Goal: Check status: Check status

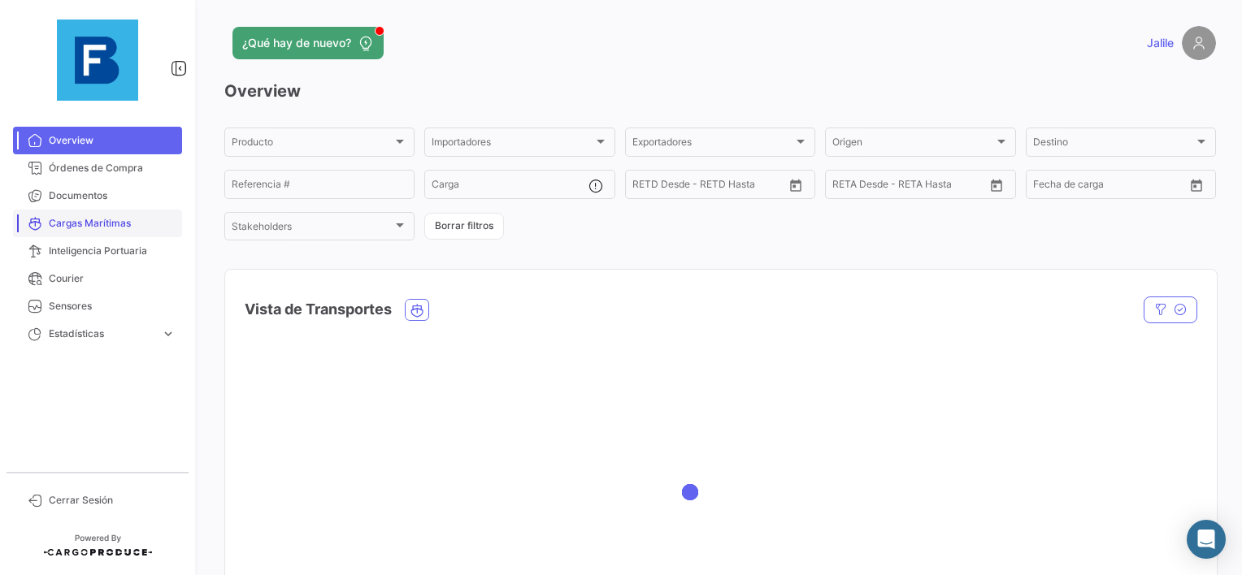
click at [106, 216] on span "Cargas Marítimas" at bounding box center [112, 223] width 127 height 15
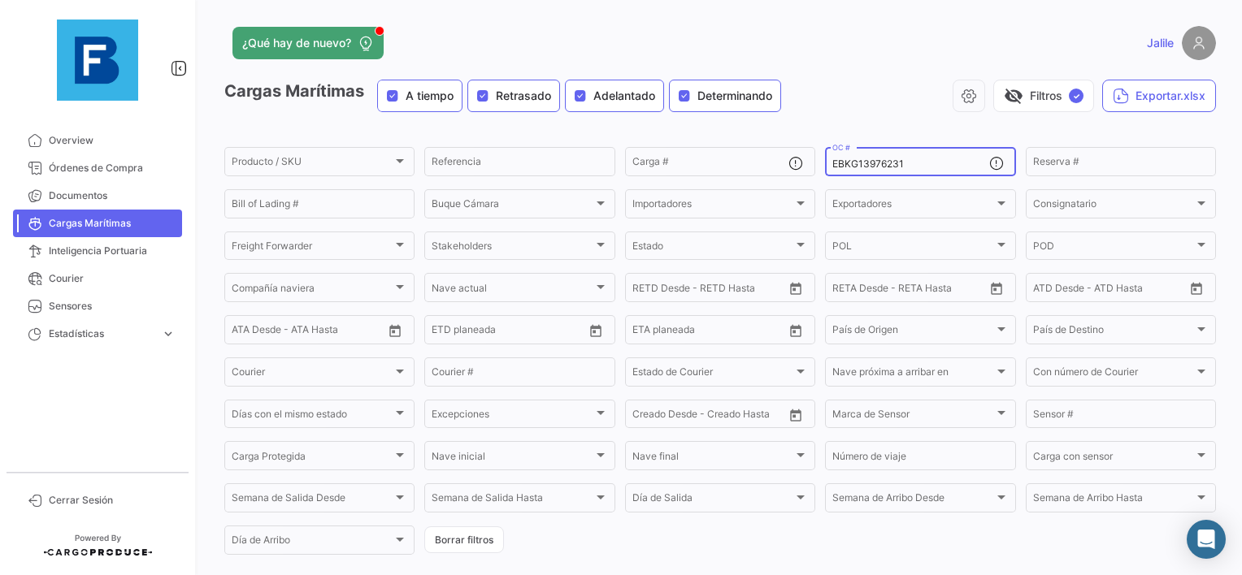
click at [834, 159] on input "EBKG13976231" at bounding box center [910, 164] width 156 height 11
paste input "27292003"
type input "27292003"
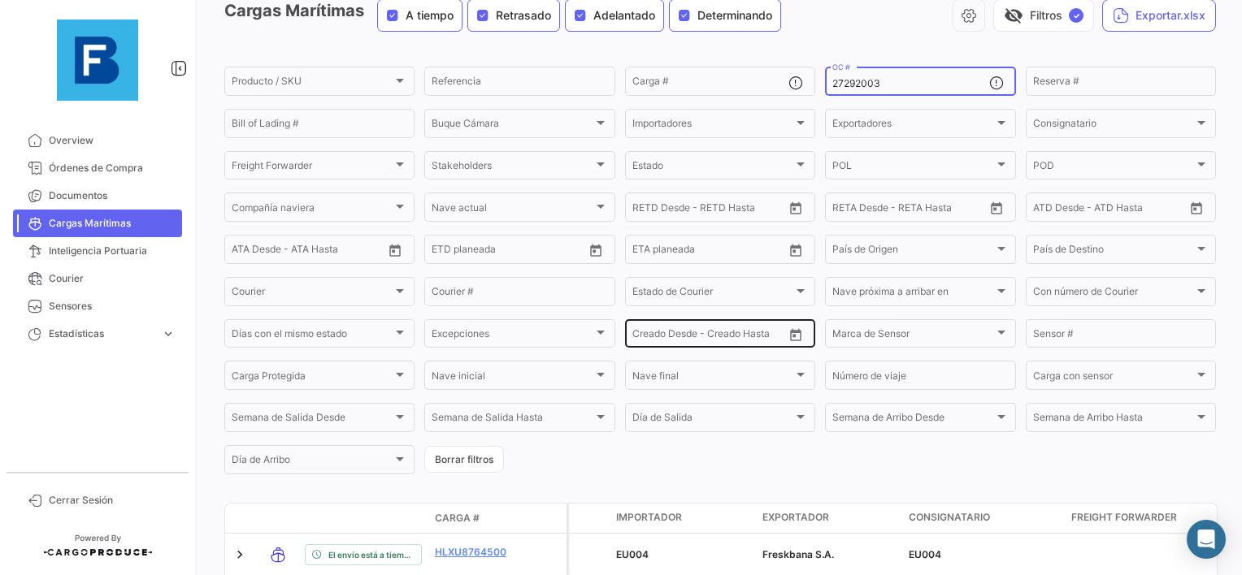
scroll to position [212, 0]
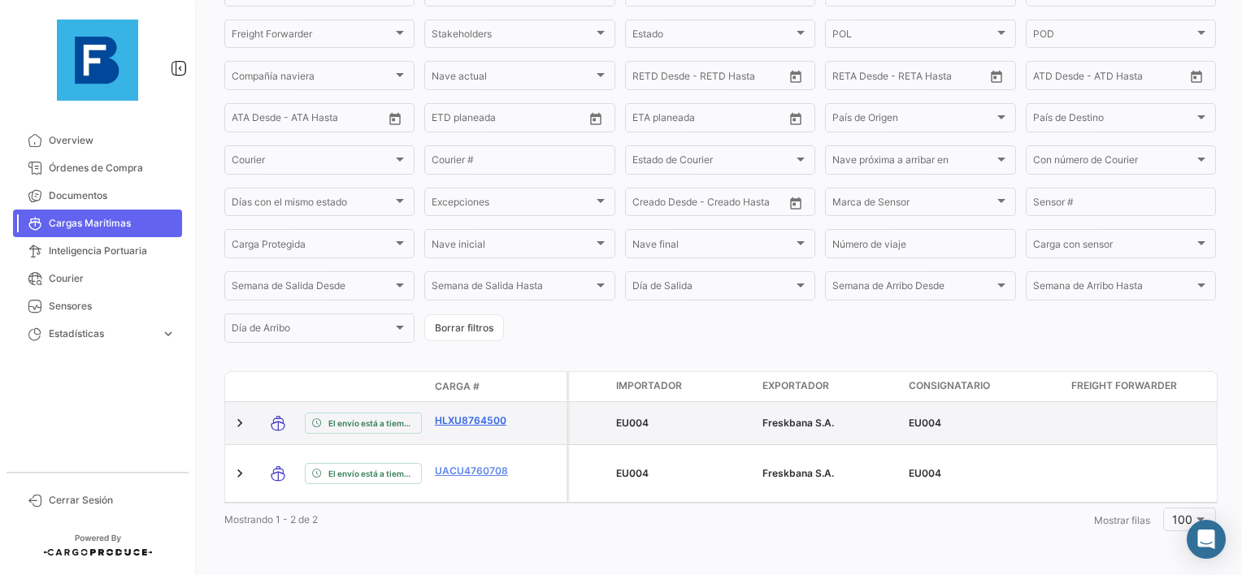
click at [477, 426] on link "HLXU8764500" at bounding box center [477, 421] width 85 height 15
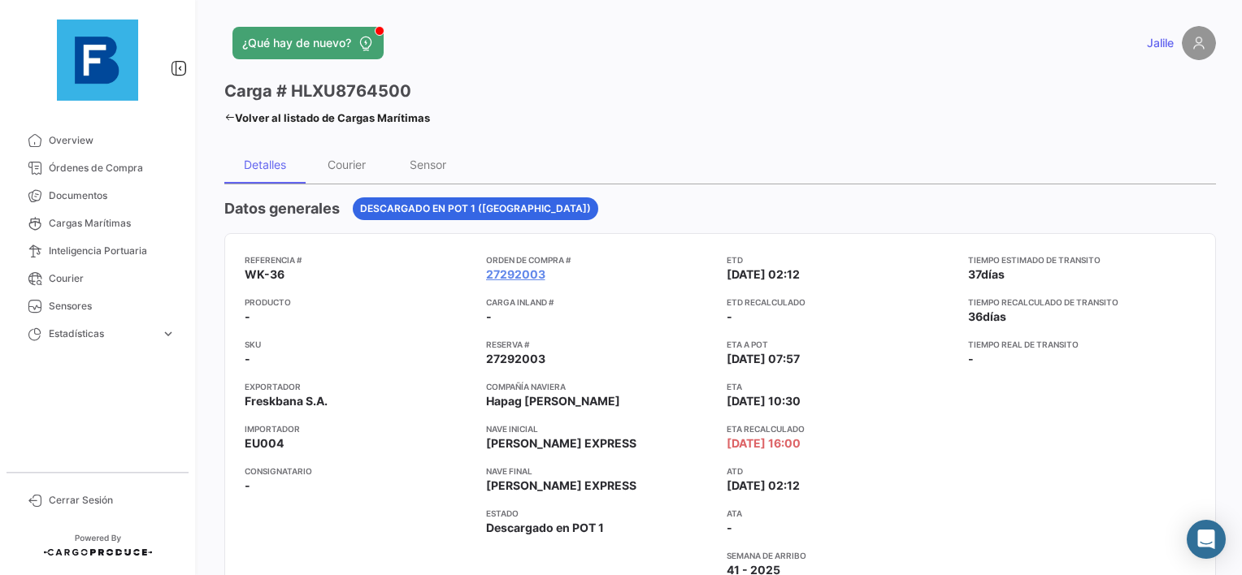
click at [231, 112] on icon at bounding box center [229, 117] width 11 height 11
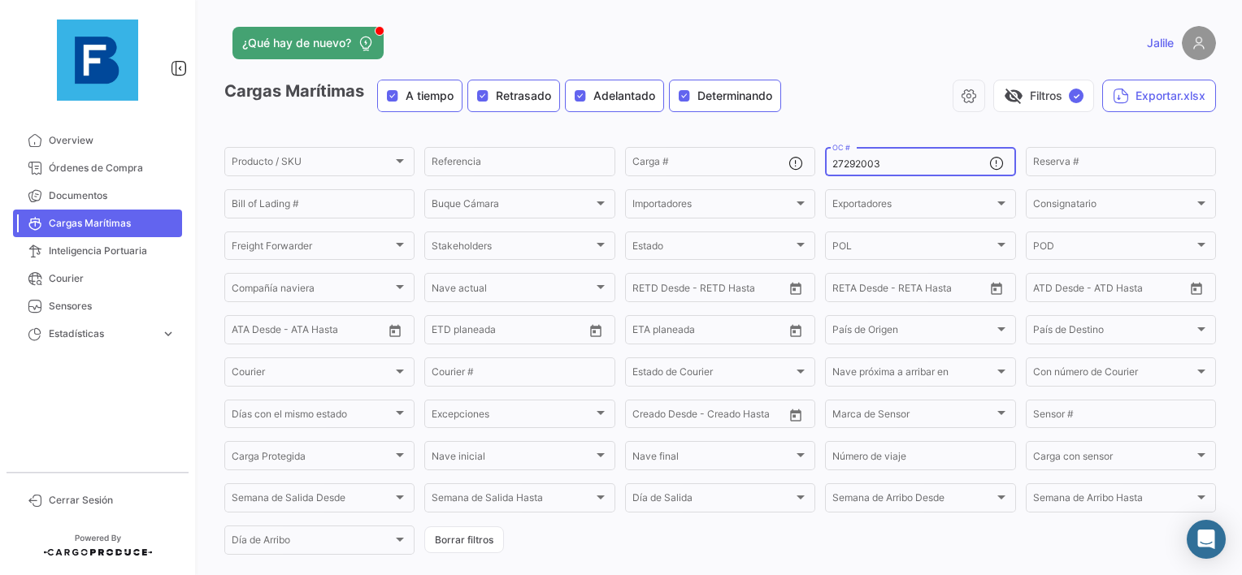
click at [843, 163] on input "27292003" at bounding box center [910, 164] width 156 height 11
paste input "58937805"
type input "258937805"
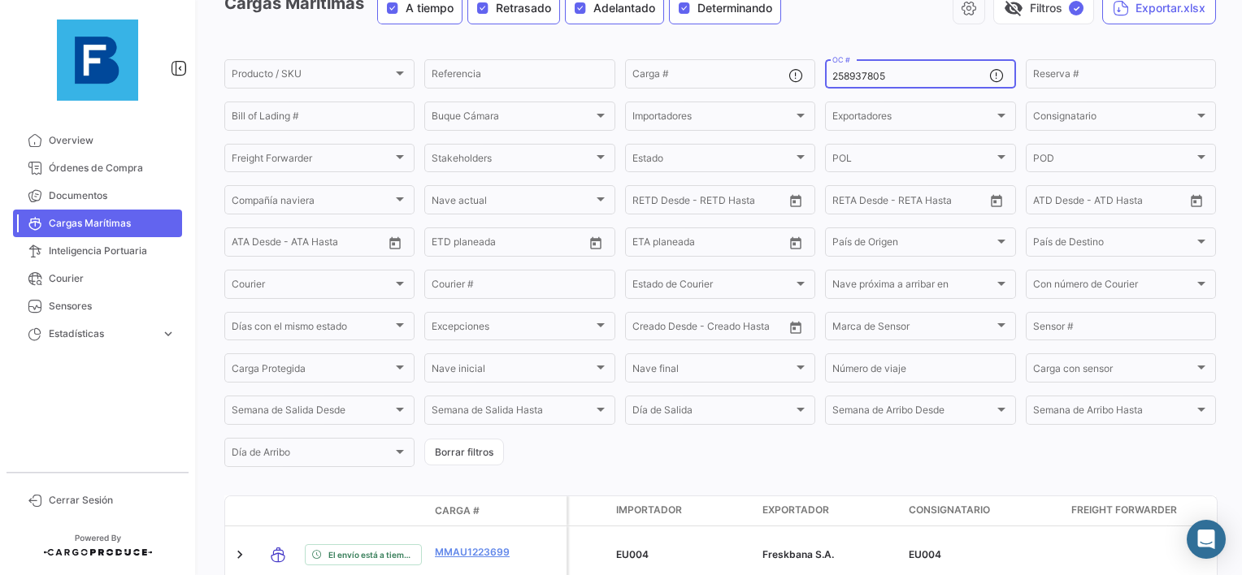
scroll to position [114, 0]
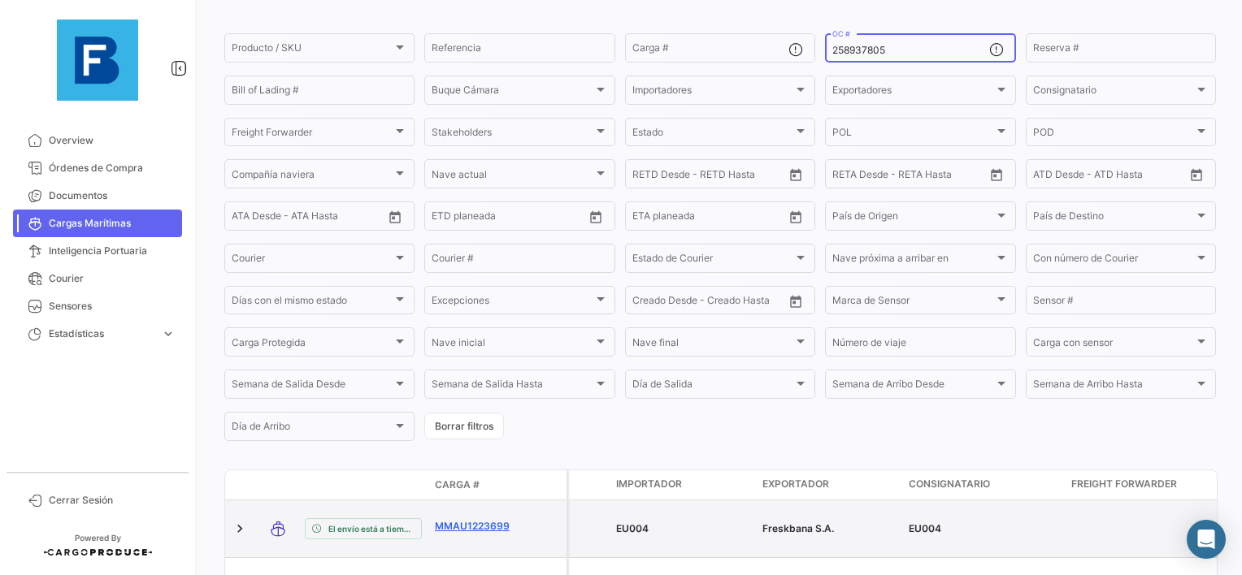
click at [445, 525] on link "MMAU1223699" at bounding box center [477, 526] width 85 height 15
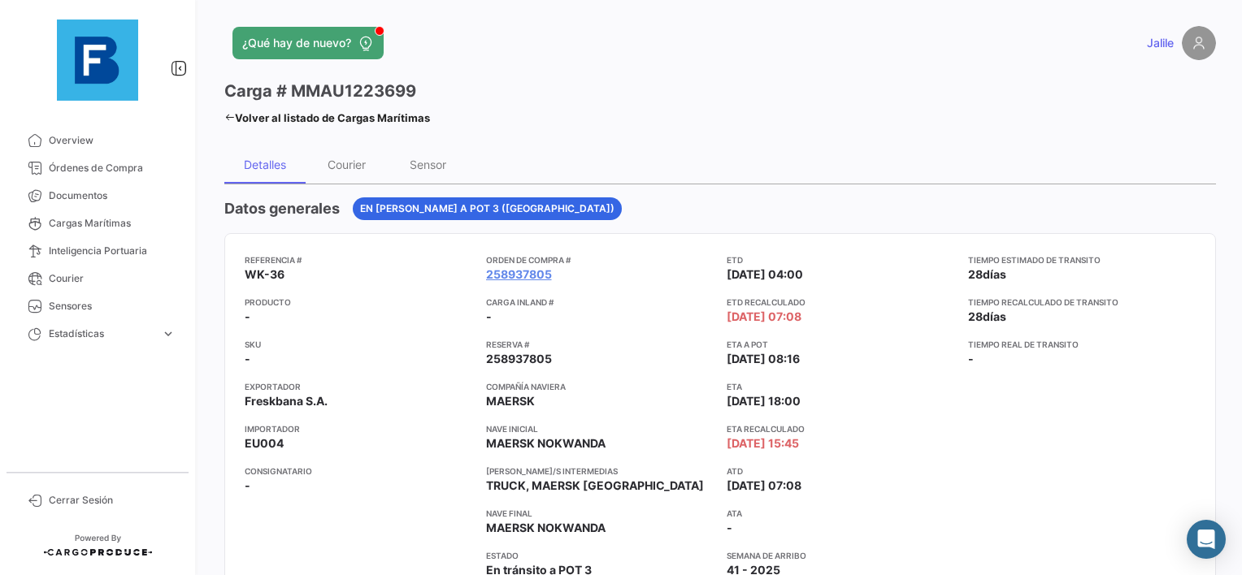
click at [232, 118] on icon at bounding box center [229, 117] width 11 height 11
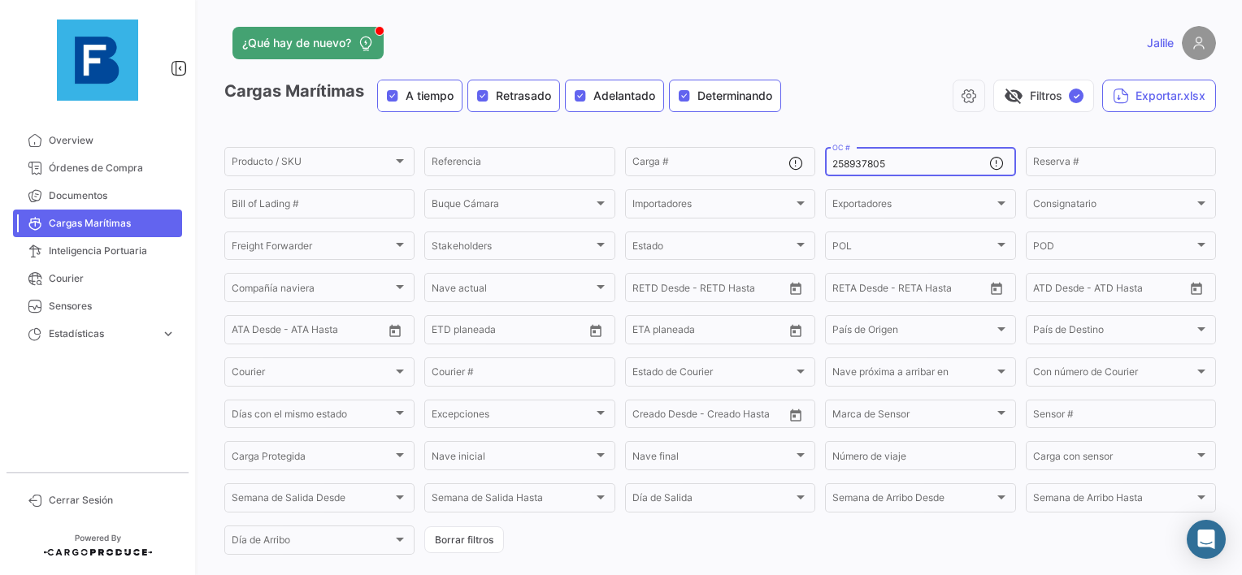
click at [849, 164] on input "258937805" at bounding box center [910, 164] width 156 height 11
paste input "EBKG13976210"
type input "EBKG13976210"
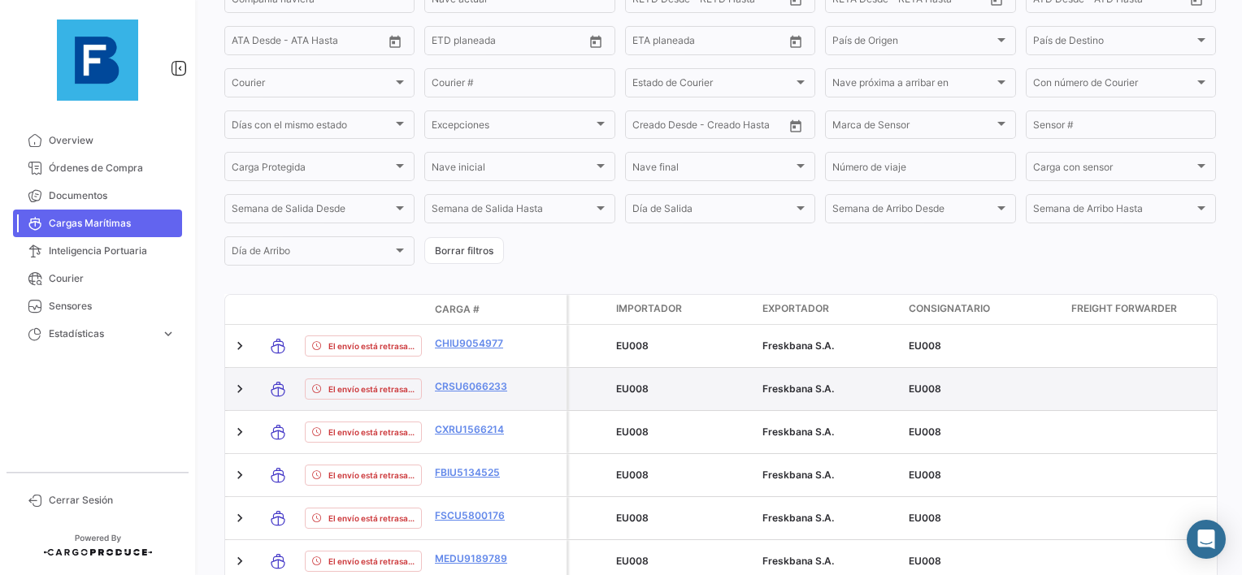
scroll to position [406, 0]
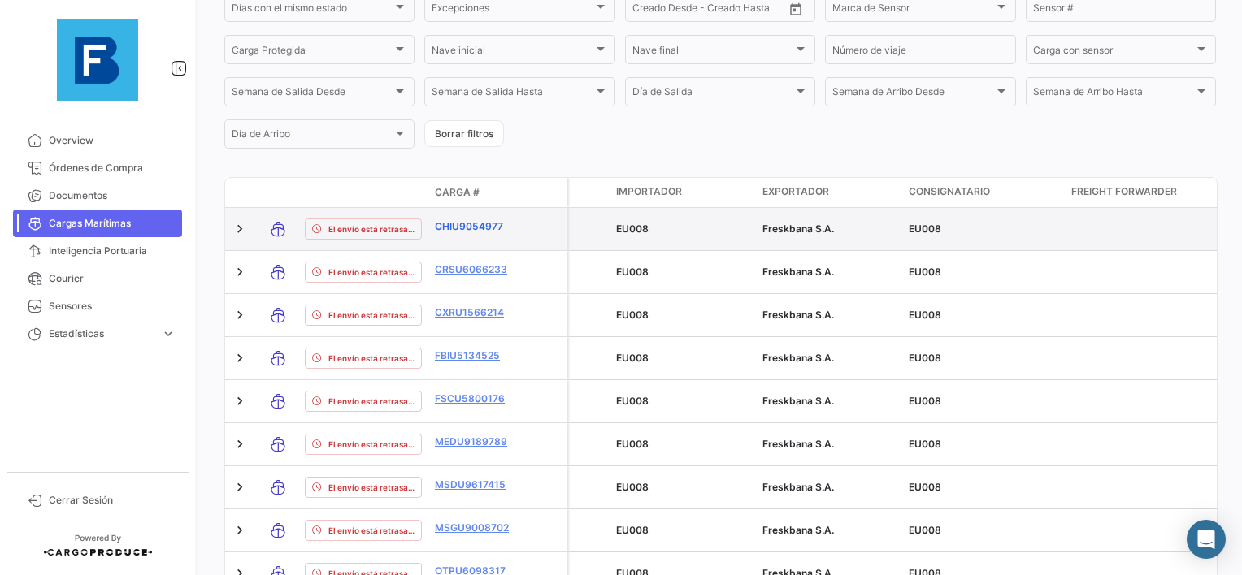
click at [465, 230] on link "CHIU9054977" at bounding box center [477, 226] width 85 height 15
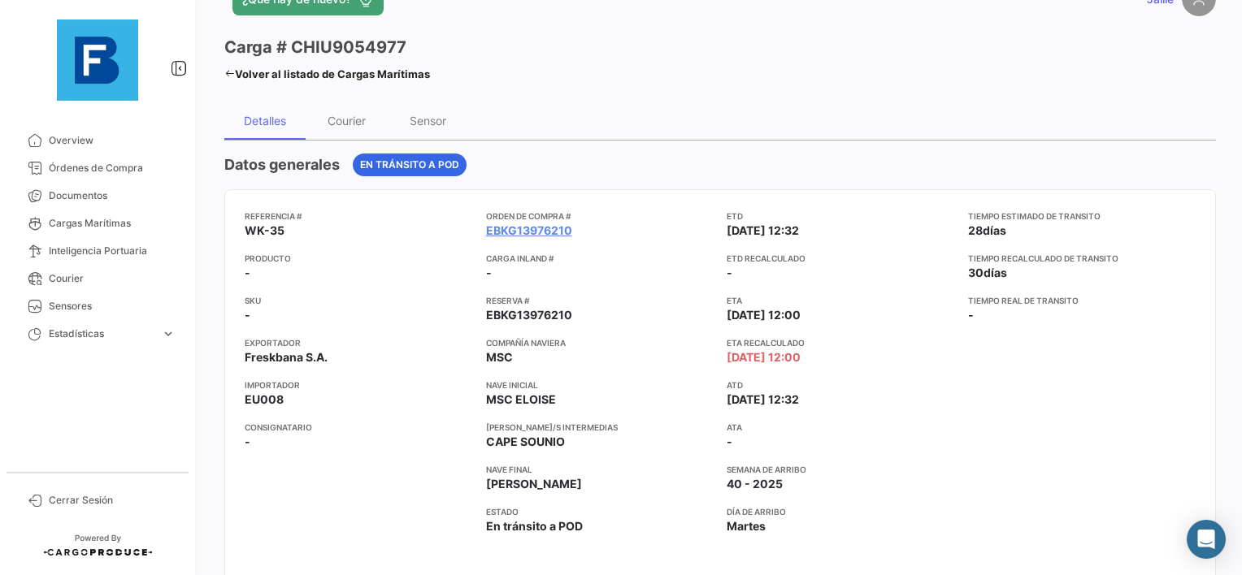
scroll to position [81, 0]
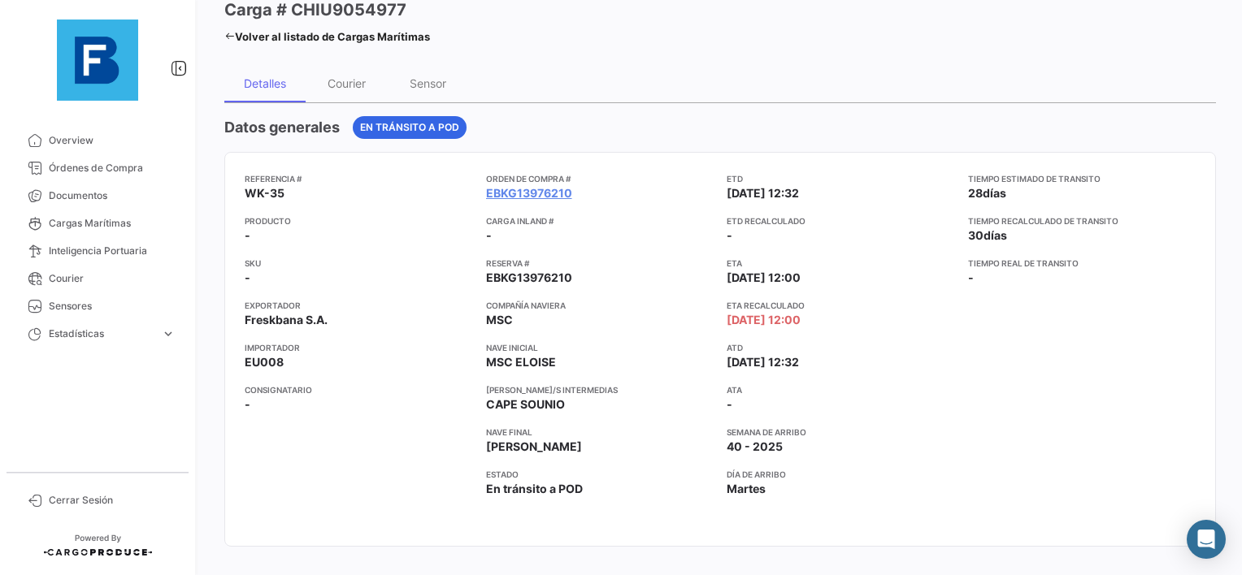
click at [233, 31] on icon at bounding box center [229, 36] width 11 height 11
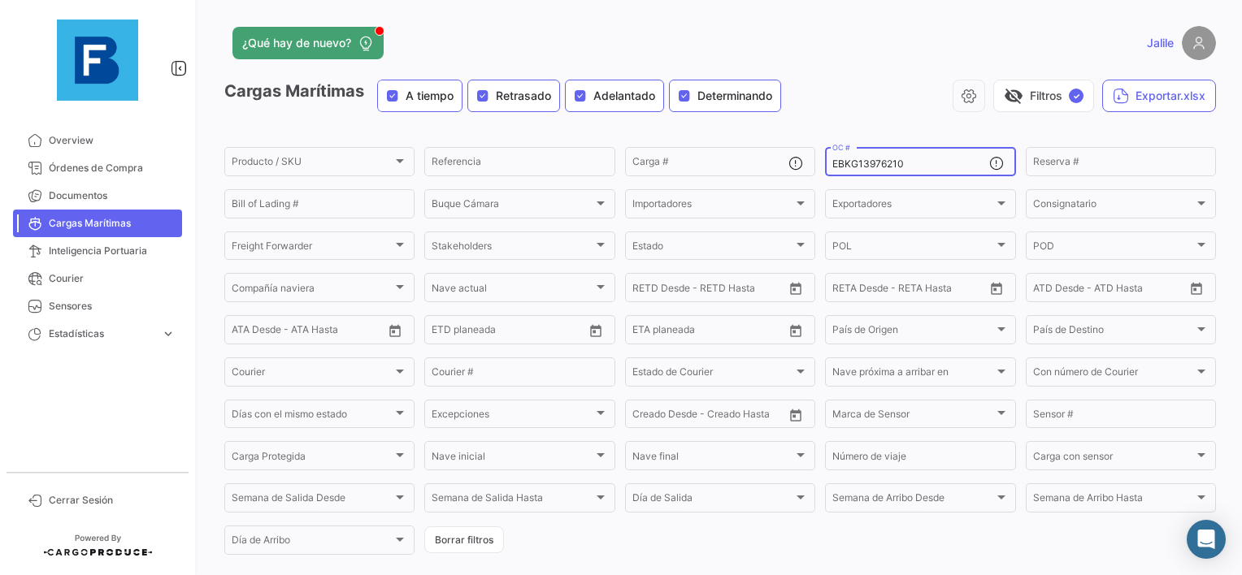
click at [850, 150] on div "EBKG13976210 OC #" at bounding box center [910, 161] width 156 height 32
click at [860, 166] on input "EBKG13976210" at bounding box center [910, 164] width 156 height 11
paste input "31"
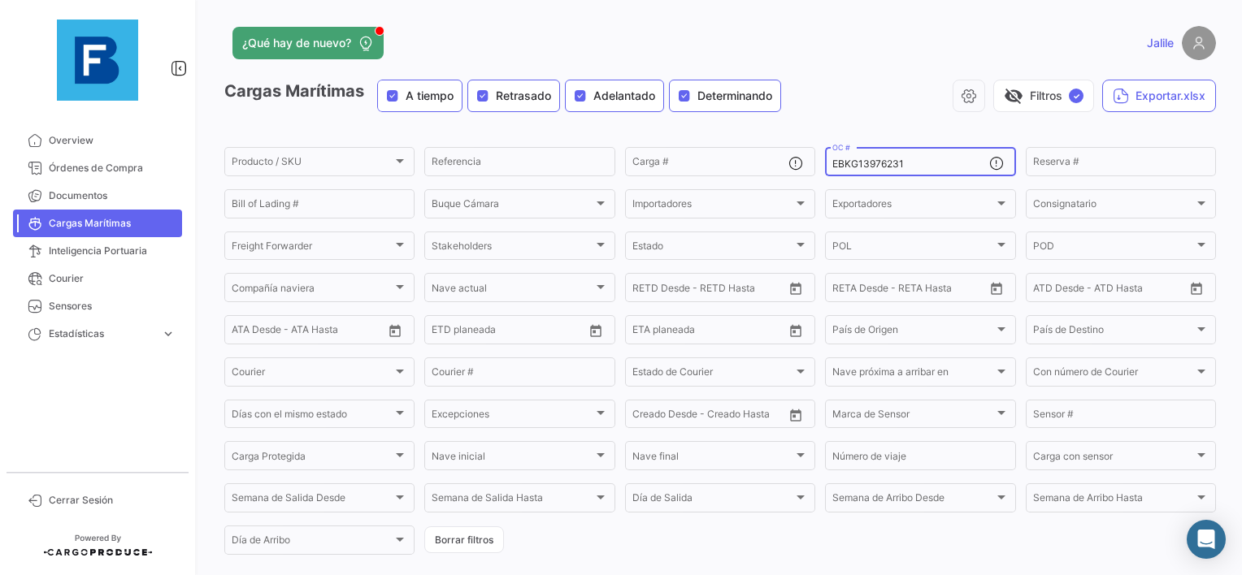
type input "EBKG13976231"
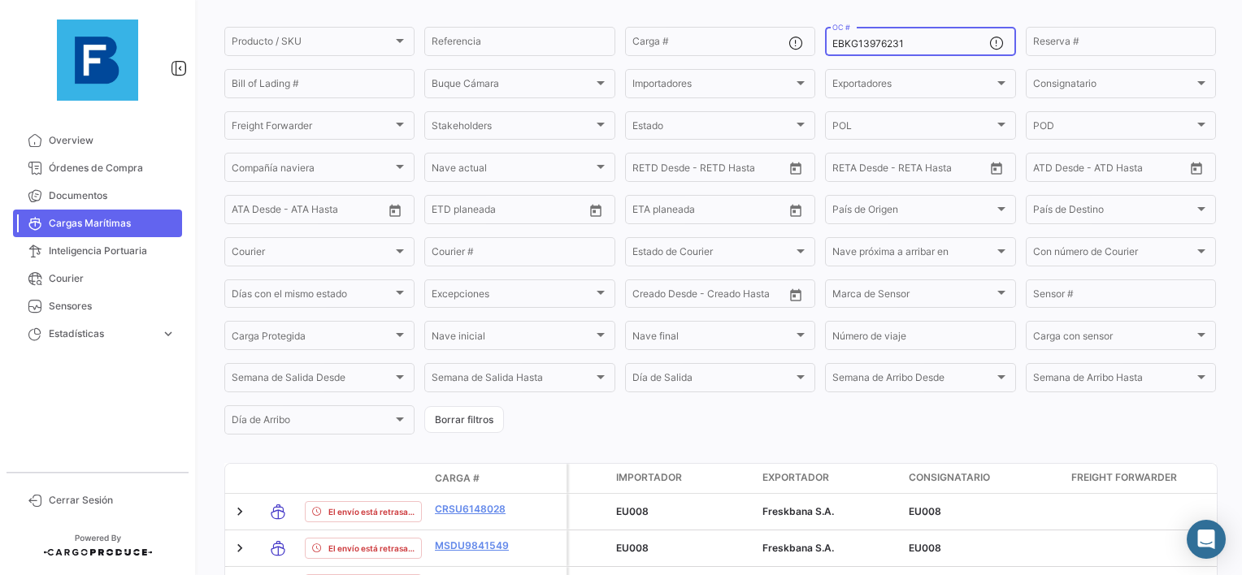
scroll to position [341, 0]
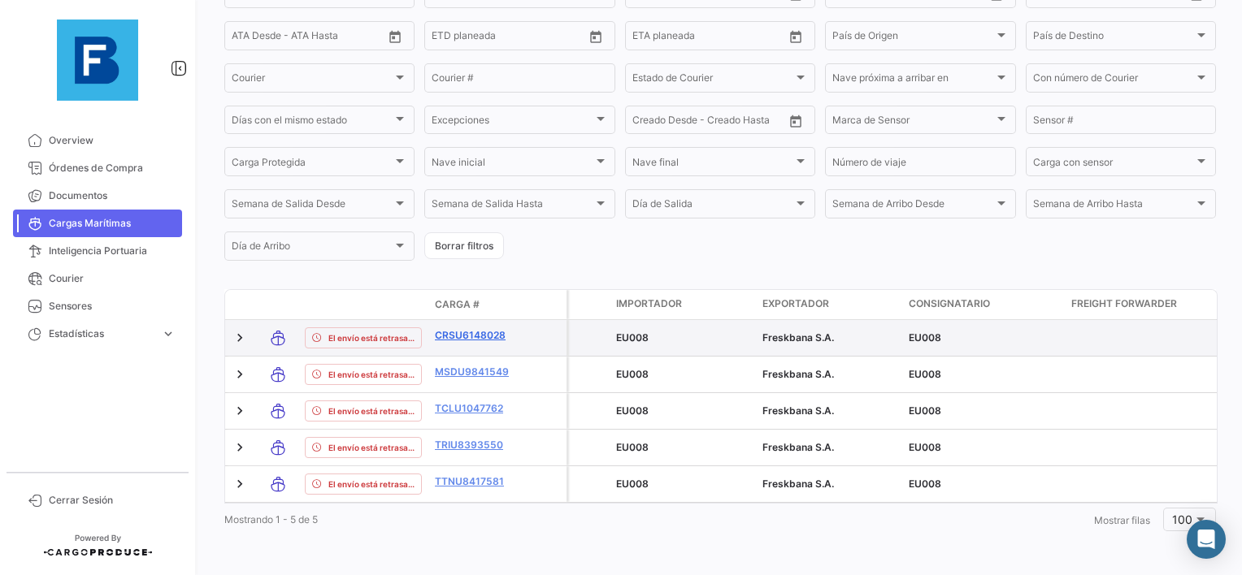
click at [452, 328] on link "CRSU6148028" at bounding box center [477, 335] width 85 height 15
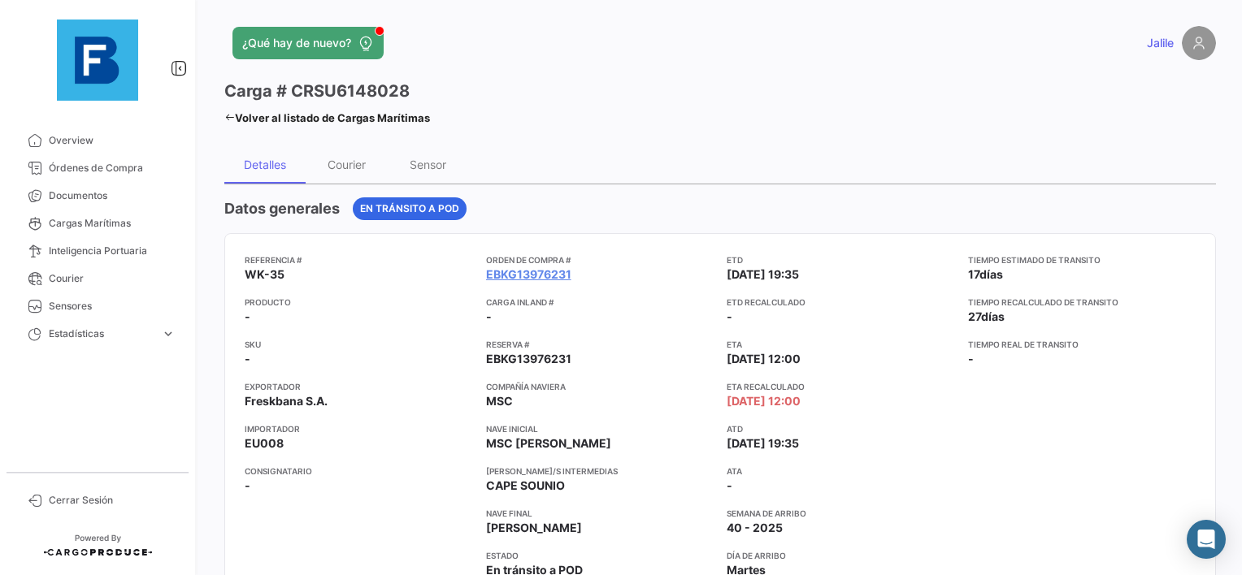
click at [228, 111] on link "Volver al listado de Cargas Marítimas" at bounding box center [327, 117] width 206 height 23
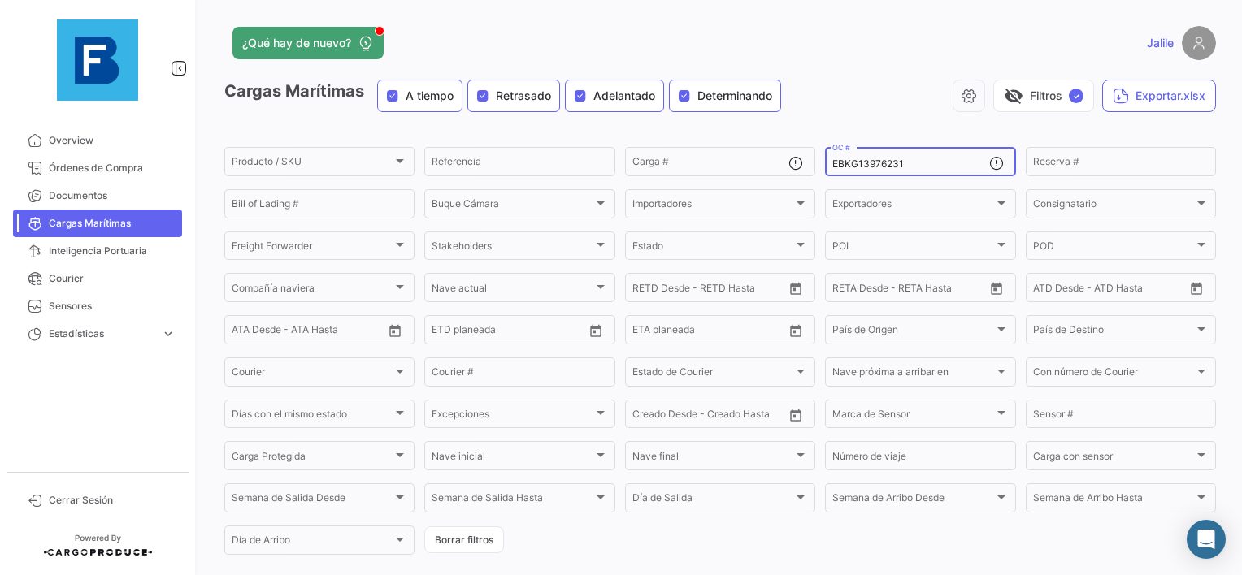
click at [852, 165] on input "EBKG13976231" at bounding box center [910, 164] width 156 height 11
paste input "259214273"
type input "259214273"
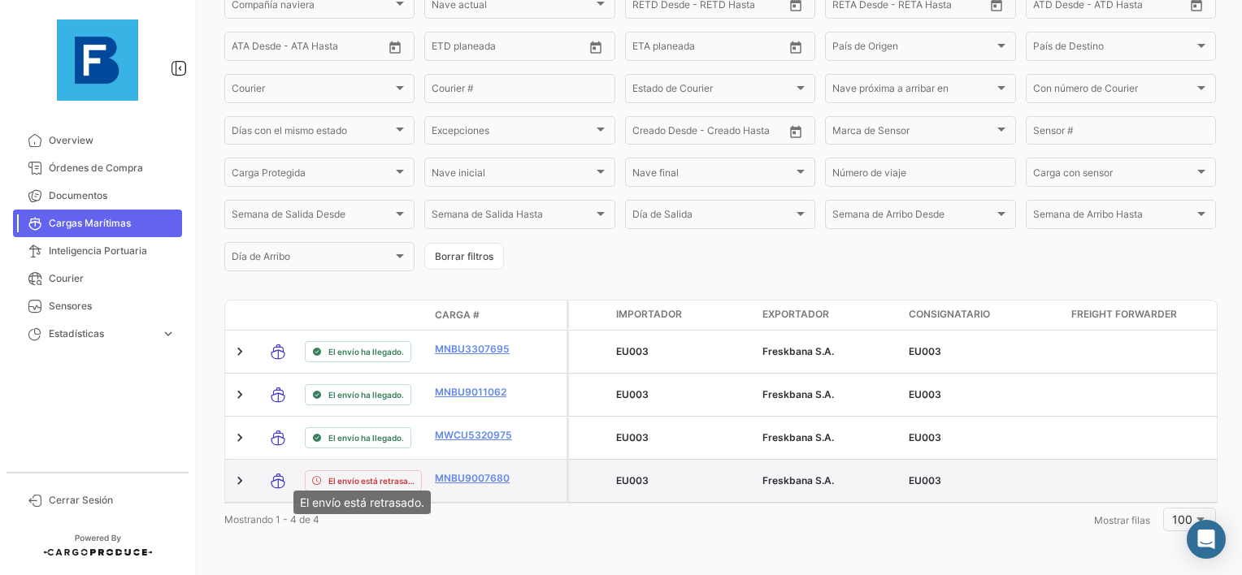
click at [393, 478] on div "El envío está retrasado." at bounding box center [363, 481] width 117 height 21
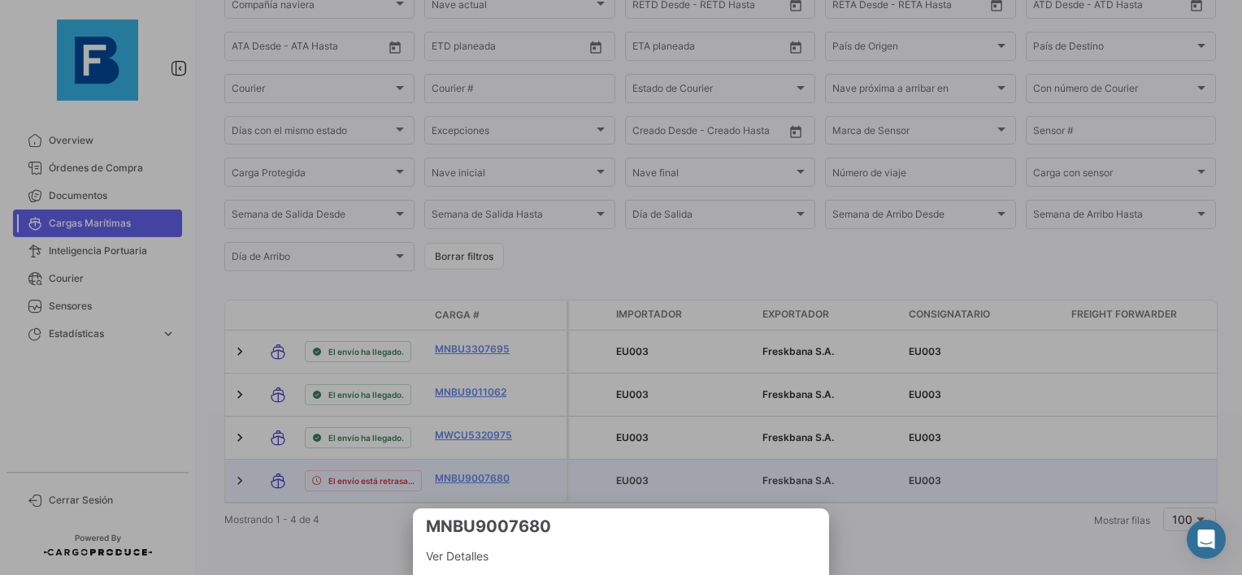
click at [471, 561] on span "Ver Detalles" at bounding box center [621, 557] width 390 height 20
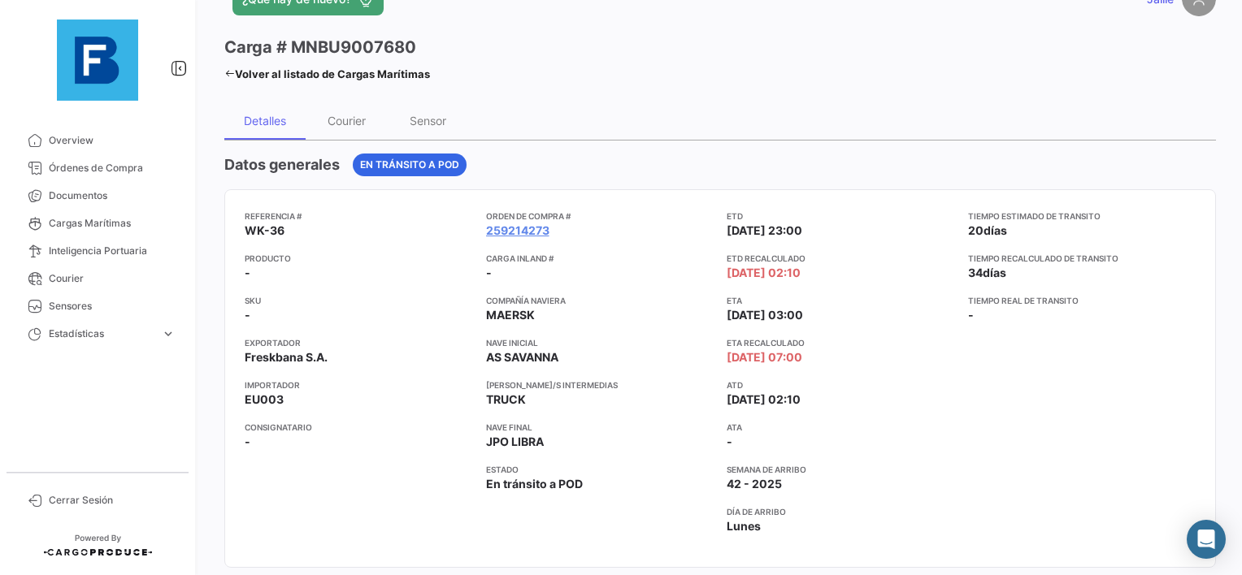
scroll to position [81, 0]
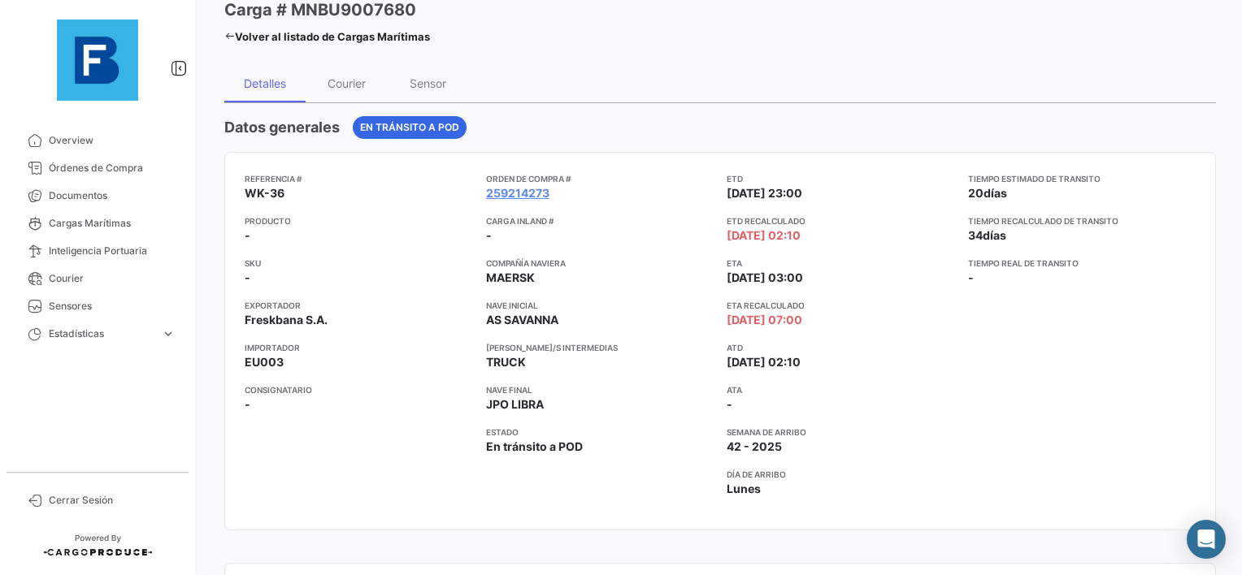
drag, startPoint x: 723, startPoint y: 319, endPoint x: 870, endPoint y: 325, distance: 147.3
click at [870, 325] on app-card-info-label "ETA Recalculado [DATE] 07:00" at bounding box center [841, 313] width 228 height 29
click at [880, 324] on app-card-info-label "ETA Recalculado [DATE] 07:00" at bounding box center [841, 313] width 228 height 29
click at [231, 39] on icon at bounding box center [229, 36] width 11 height 11
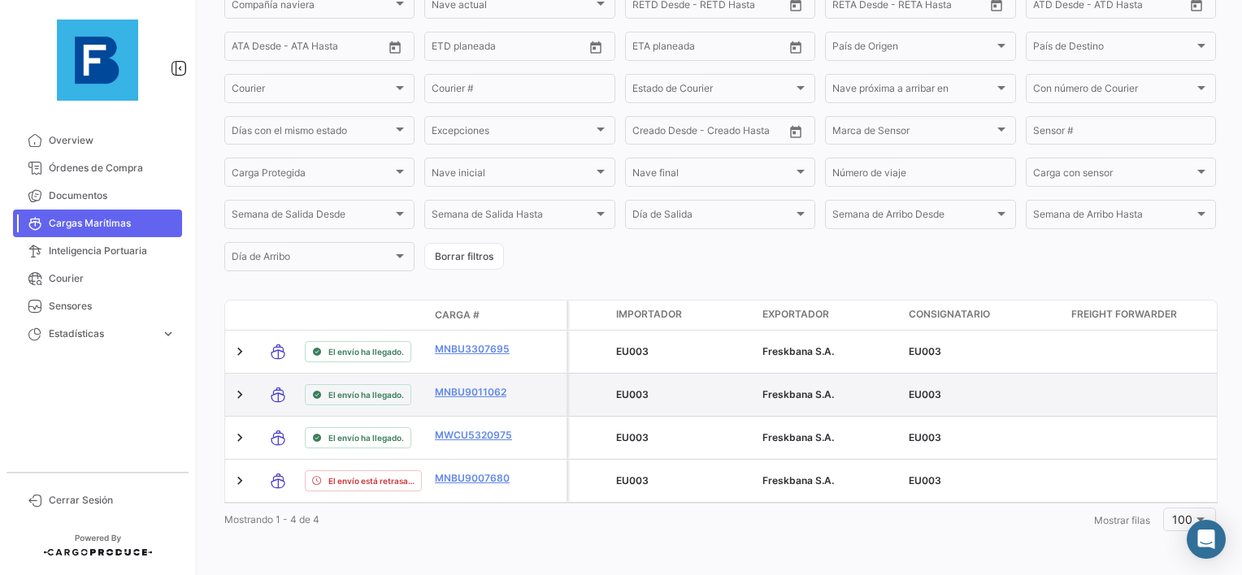
scroll to position [298, 0]
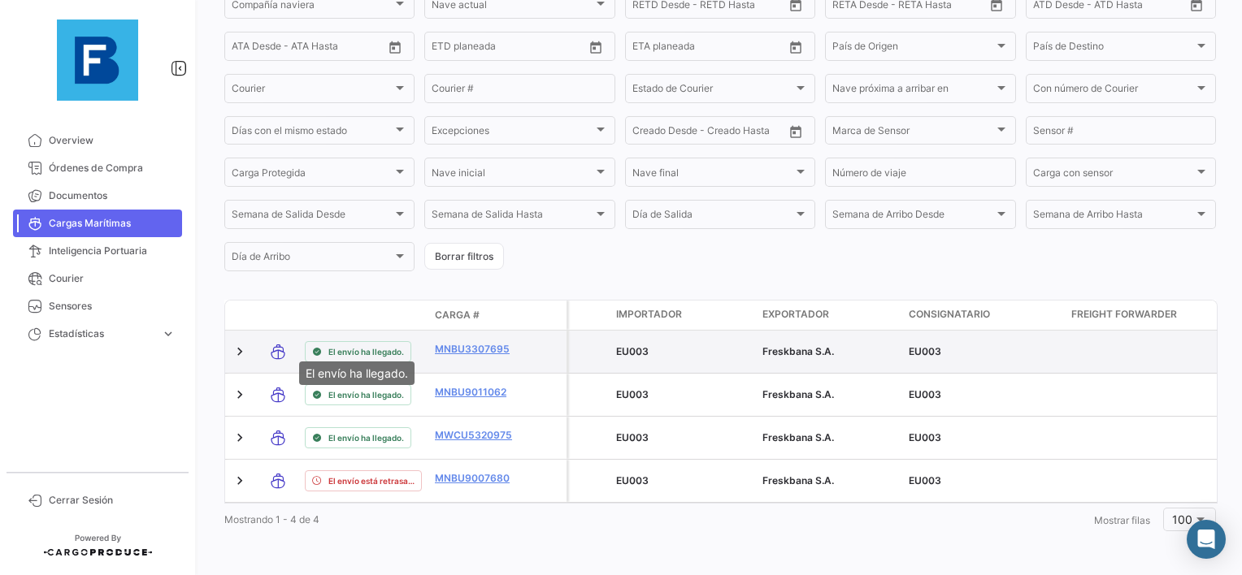
click at [352, 345] on span "El envío ha llegado." at bounding box center [366, 351] width 76 height 13
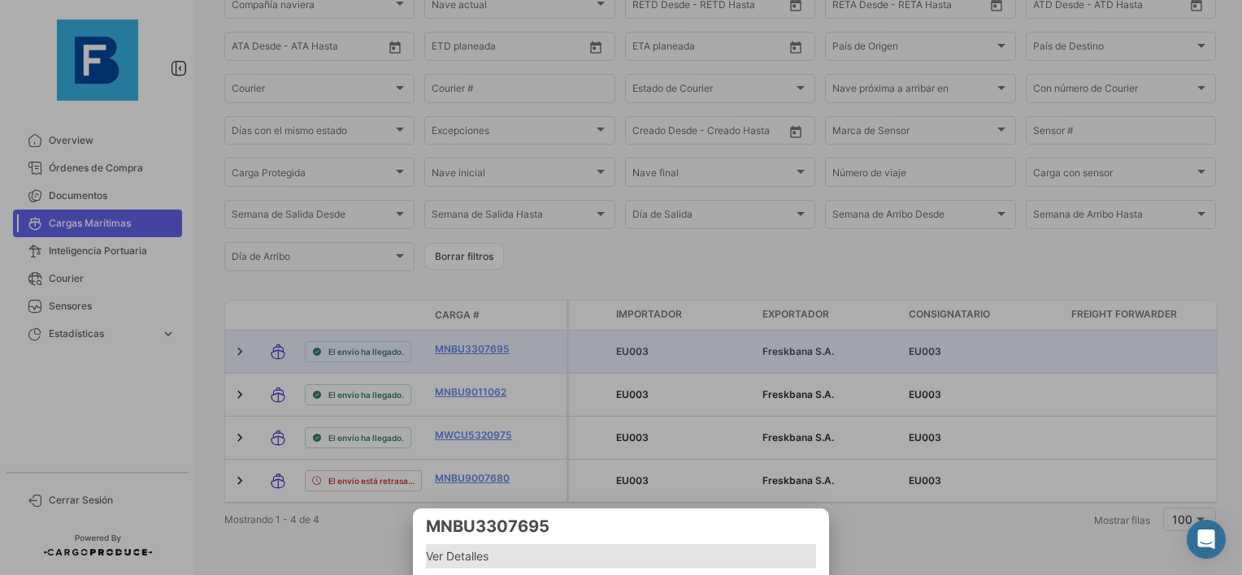
click at [443, 566] on span "Ver Detalles" at bounding box center [621, 557] width 390 height 20
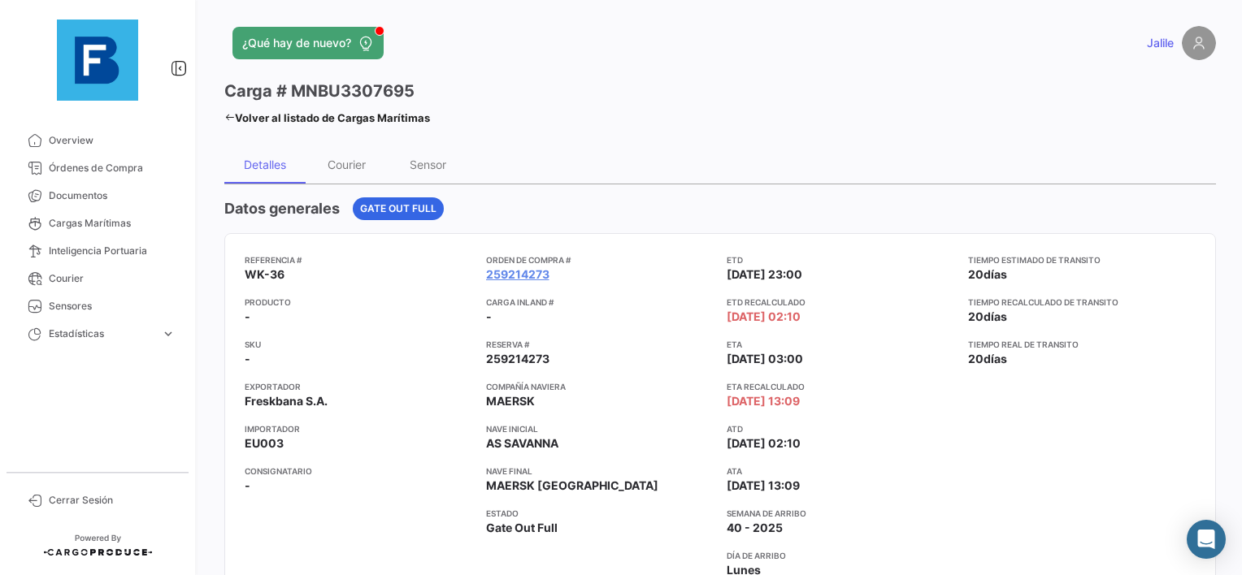
click at [232, 120] on icon at bounding box center [229, 117] width 11 height 11
